Goal: Information Seeking & Learning: Learn about a topic

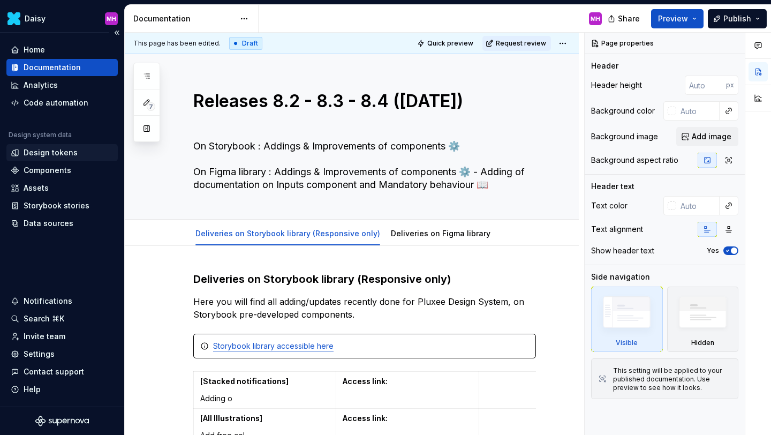
click at [41, 156] on div "Design tokens" at bounding box center [51, 152] width 54 height 11
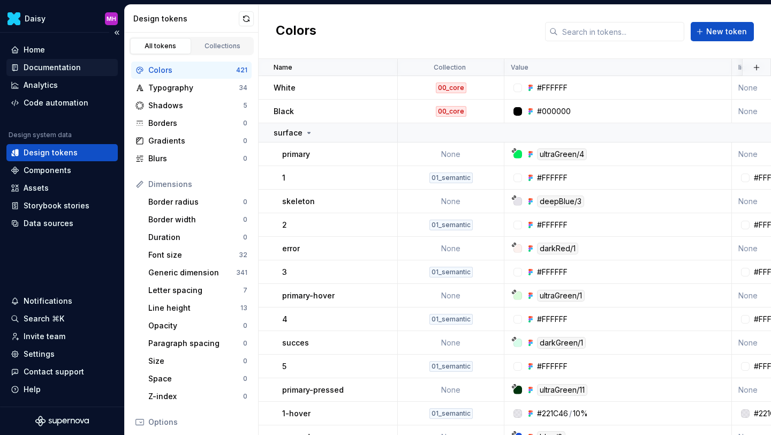
click at [39, 69] on div "Documentation" at bounding box center [52, 67] width 57 height 11
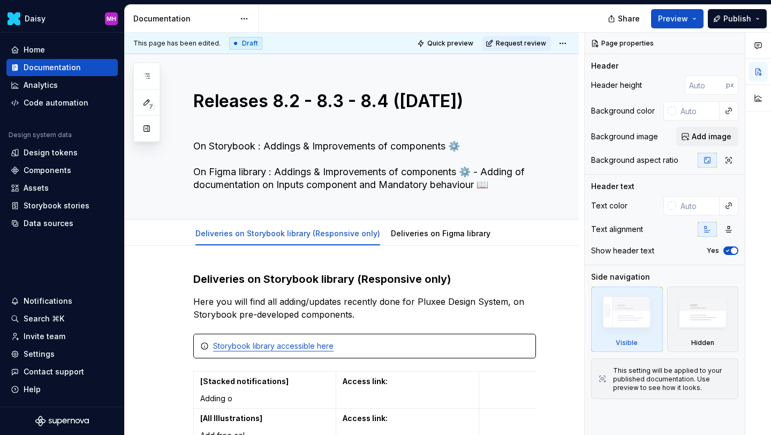
type textarea "*"
